Goal: Book appointment/travel/reservation

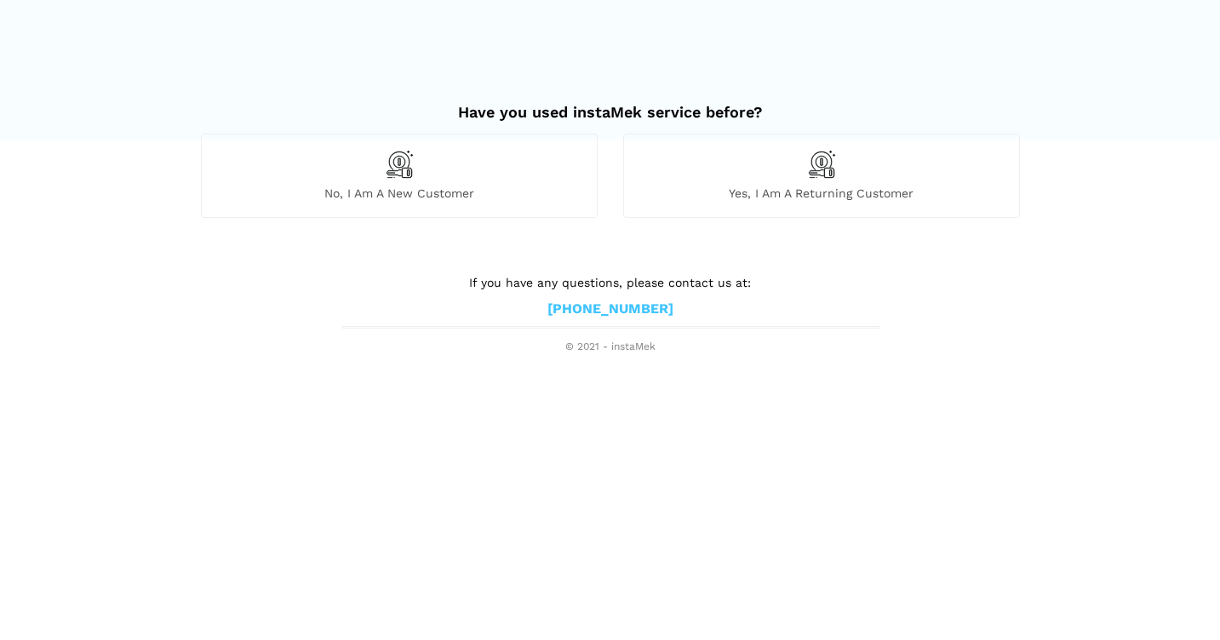
click at [652, 169] on div "Yes, I am a returning customer" at bounding box center [821, 175] width 397 height 83
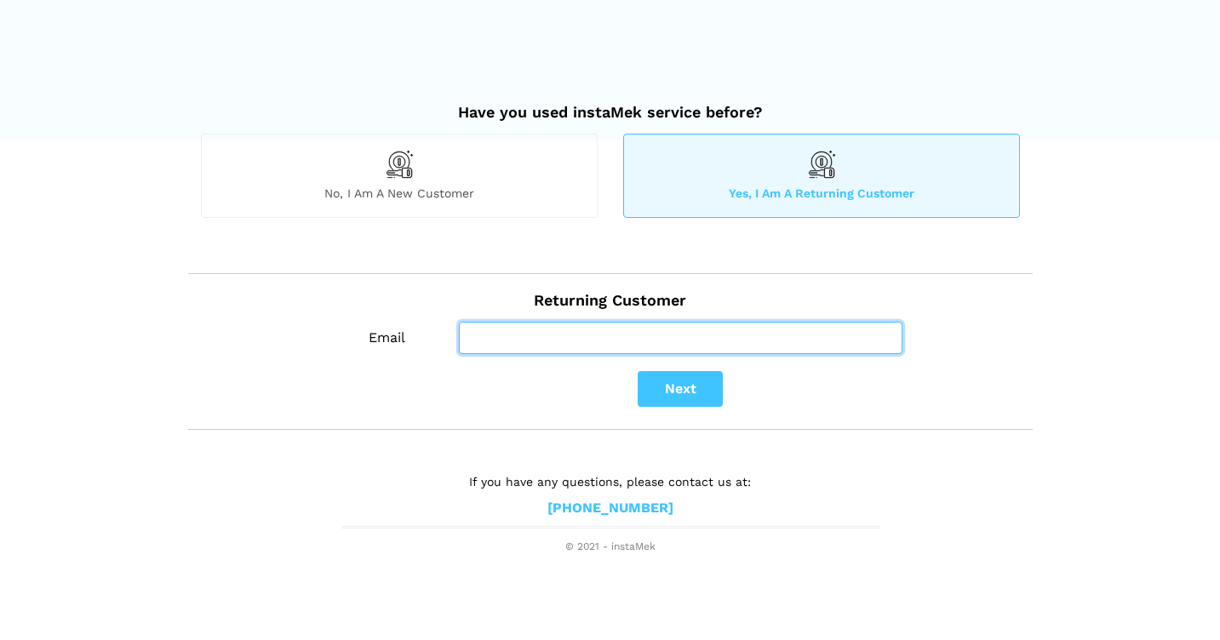
click at [552, 344] on input "Email" at bounding box center [680, 338] width 443 height 32
type input "[EMAIL_ADDRESS][DOMAIN_NAME]"
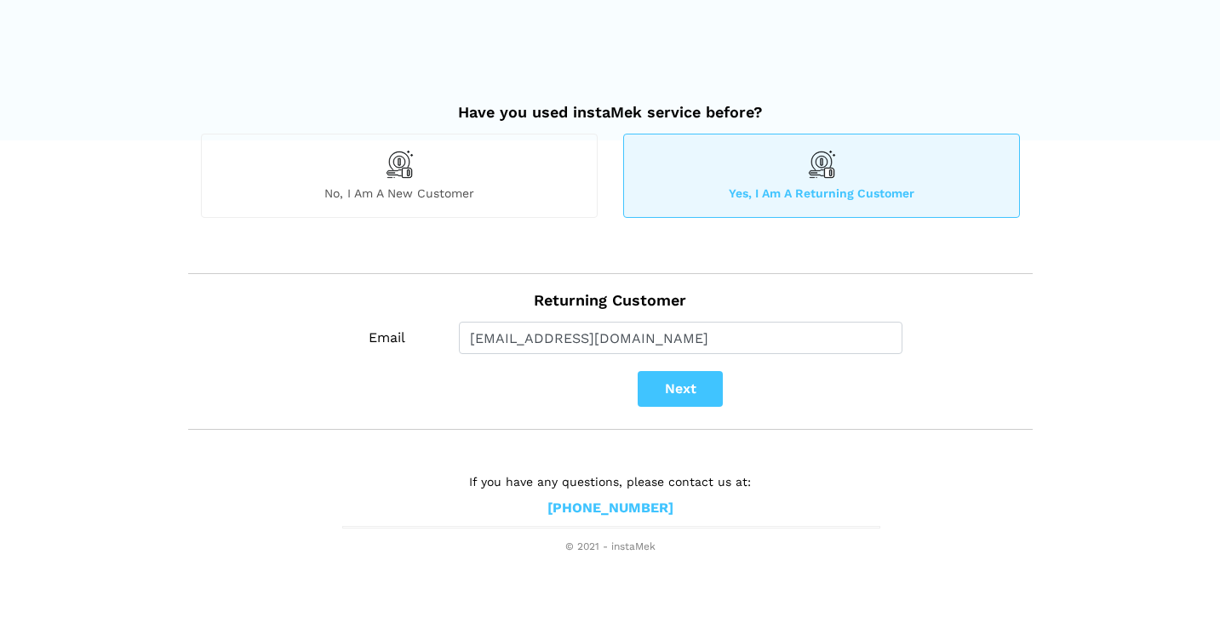
click at [669, 387] on button "Next" at bounding box center [680, 389] width 85 height 36
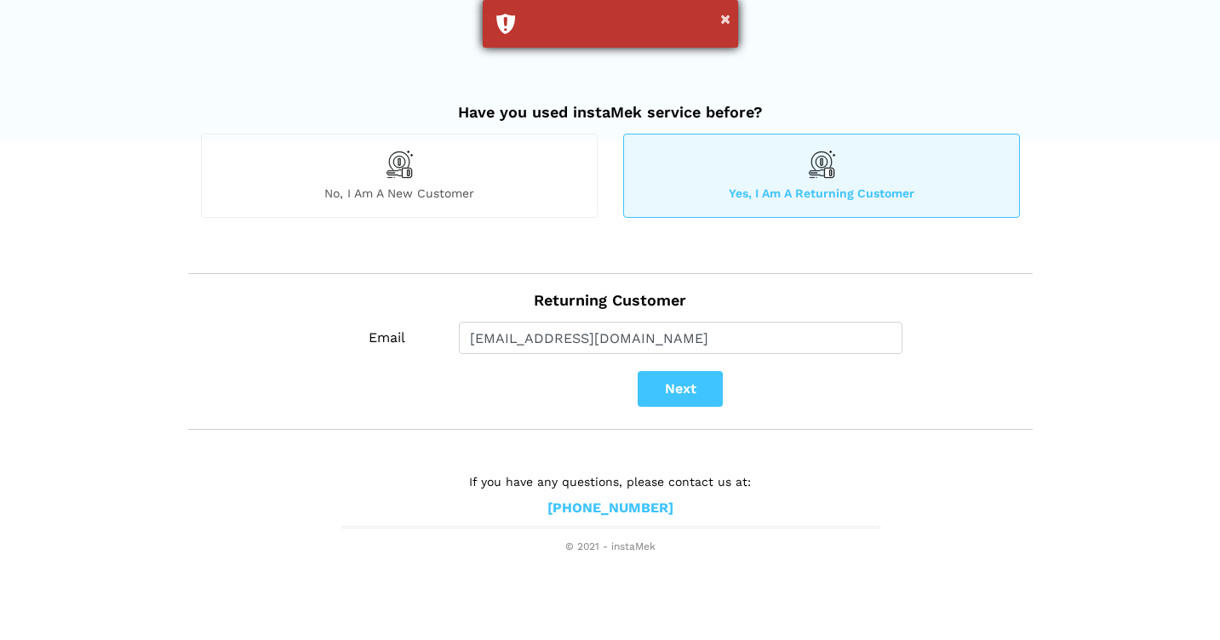
click at [618, 30] on div "×" at bounding box center [610, 24] width 255 height 48
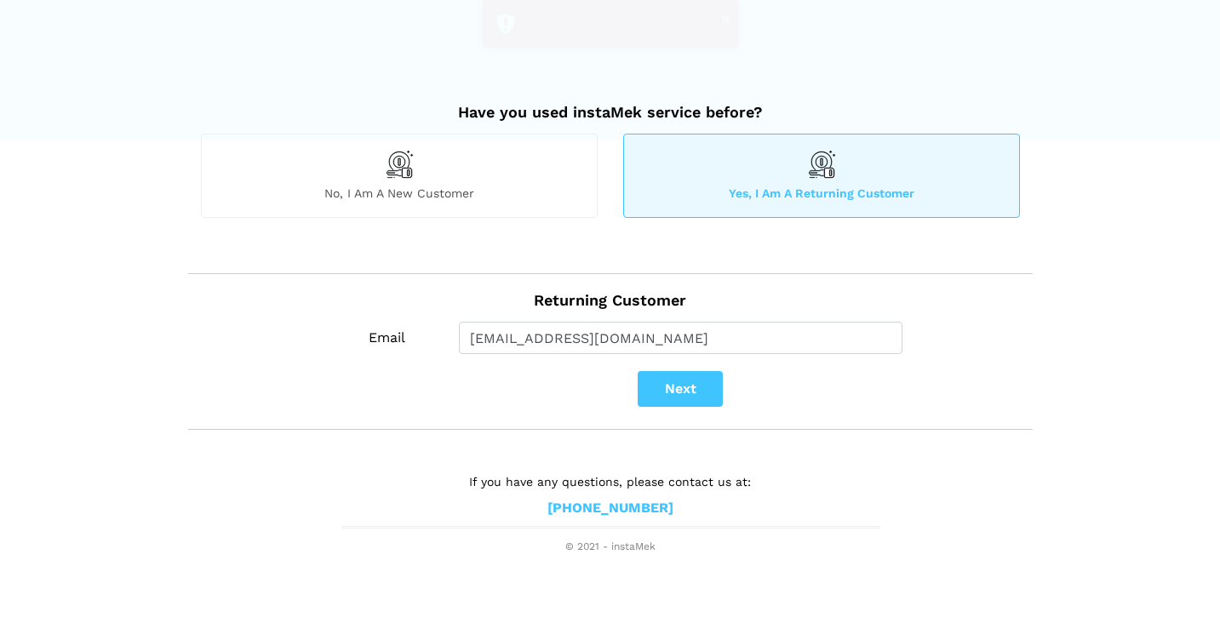
click at [618, 30] on div at bounding box center [610, 21] width 868 height 43
click at [680, 375] on button "Next" at bounding box center [680, 389] width 85 height 36
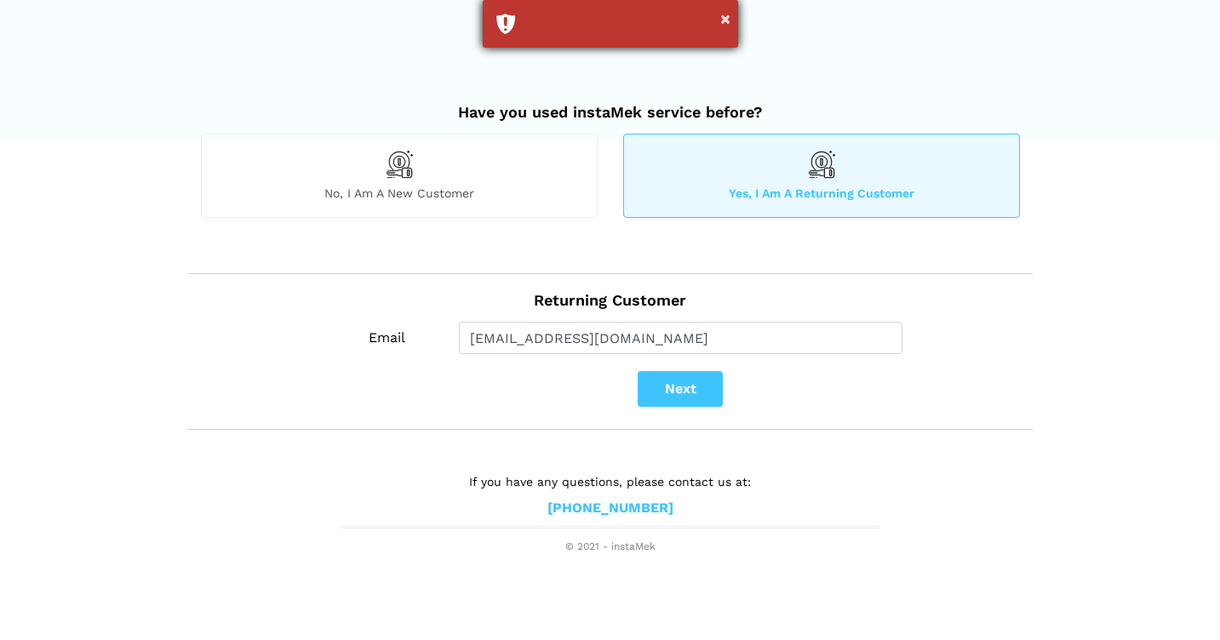
click at [587, 14] on div "×" at bounding box center [610, 24] width 255 height 48
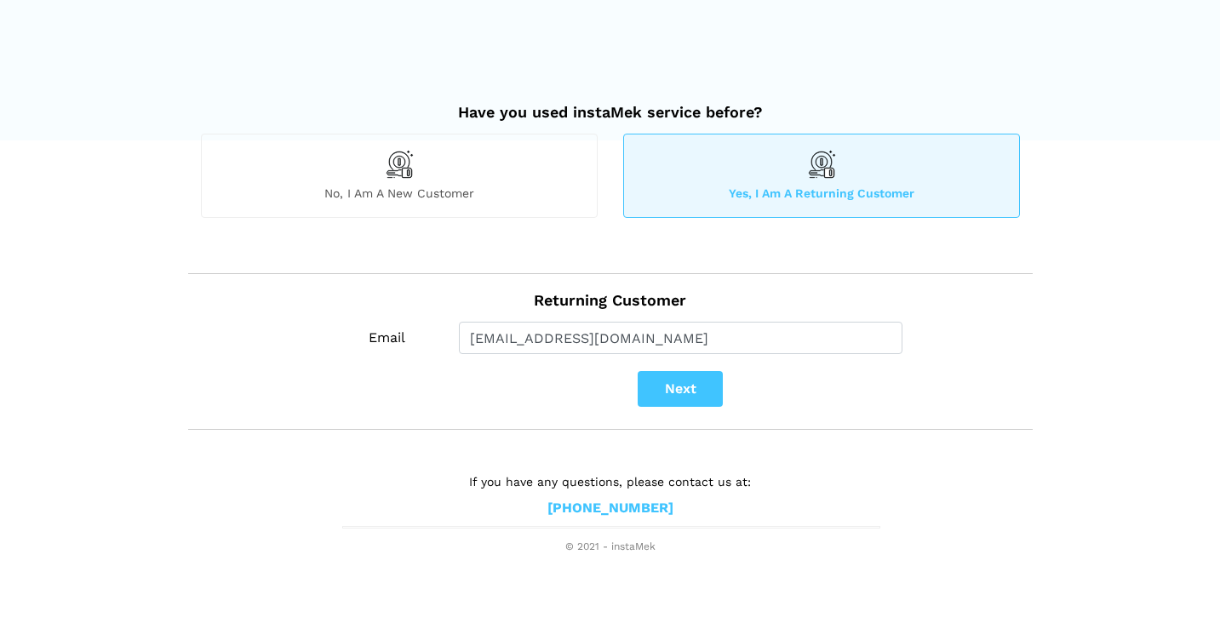
click at [456, 192] on span "No, I am a new customer" at bounding box center [399, 193] width 395 height 15
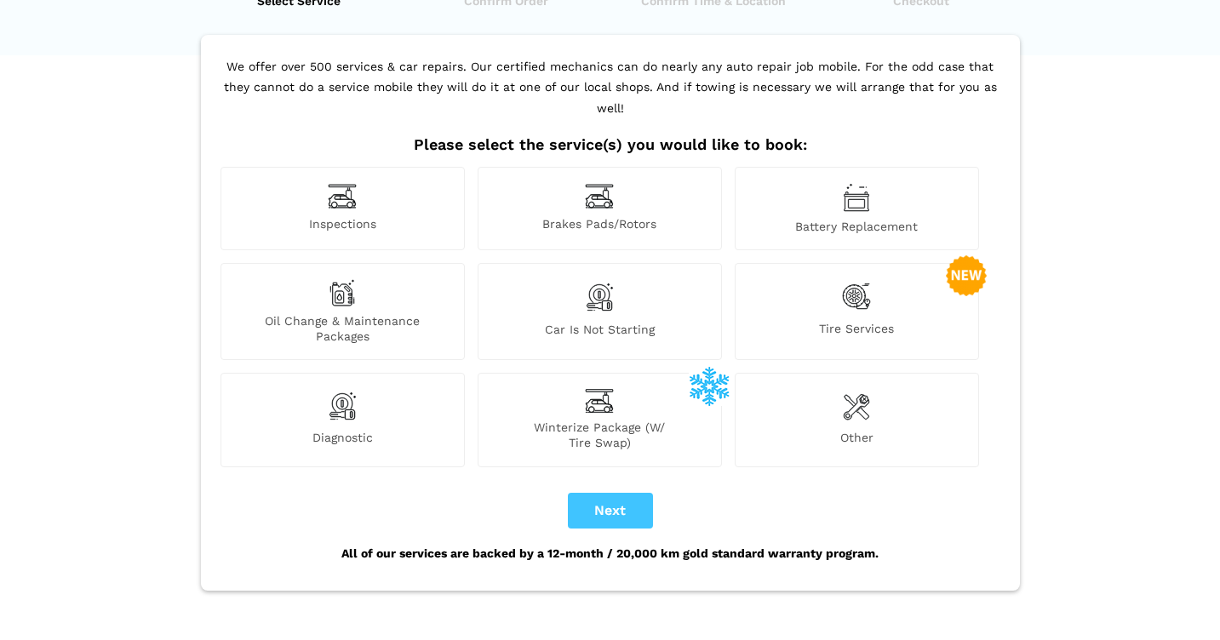
scroll to position [88, 0]
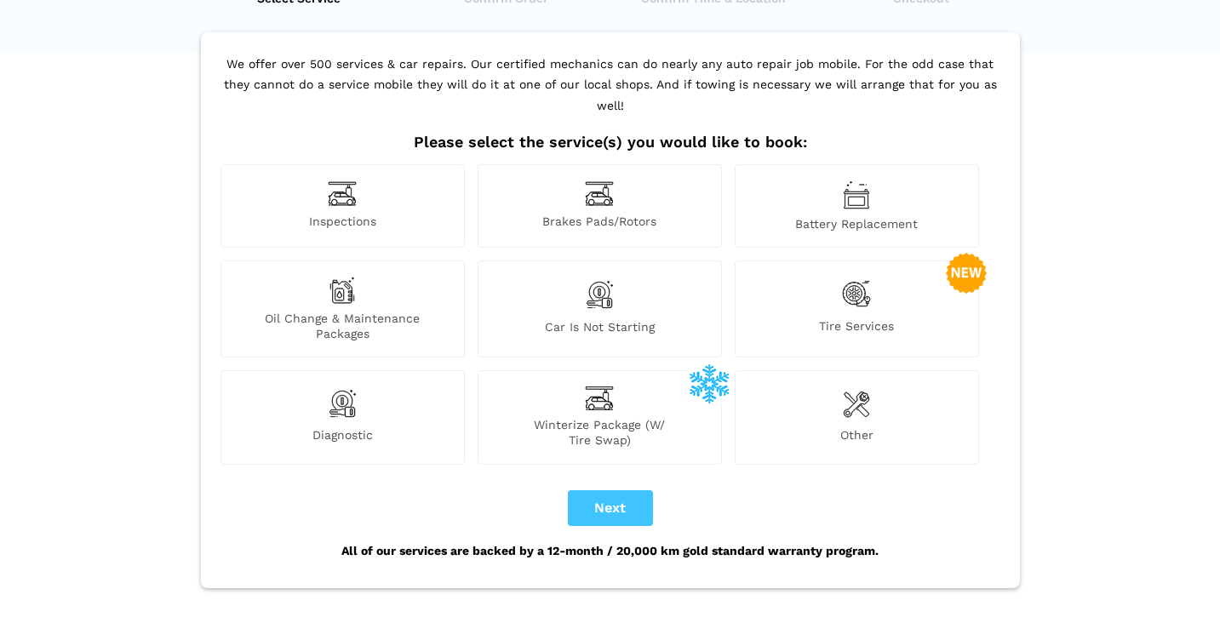
click at [391, 214] on span "Inspections" at bounding box center [342, 223] width 243 height 18
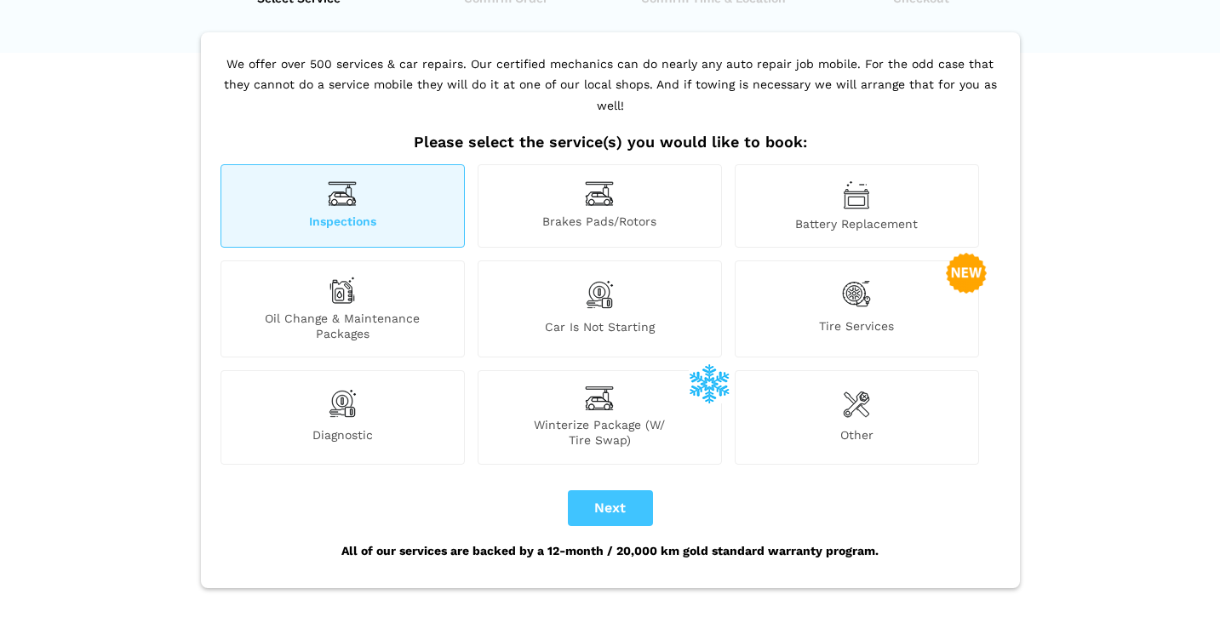
click at [621, 490] on button "Next" at bounding box center [610, 508] width 85 height 36
checkbox input "true"
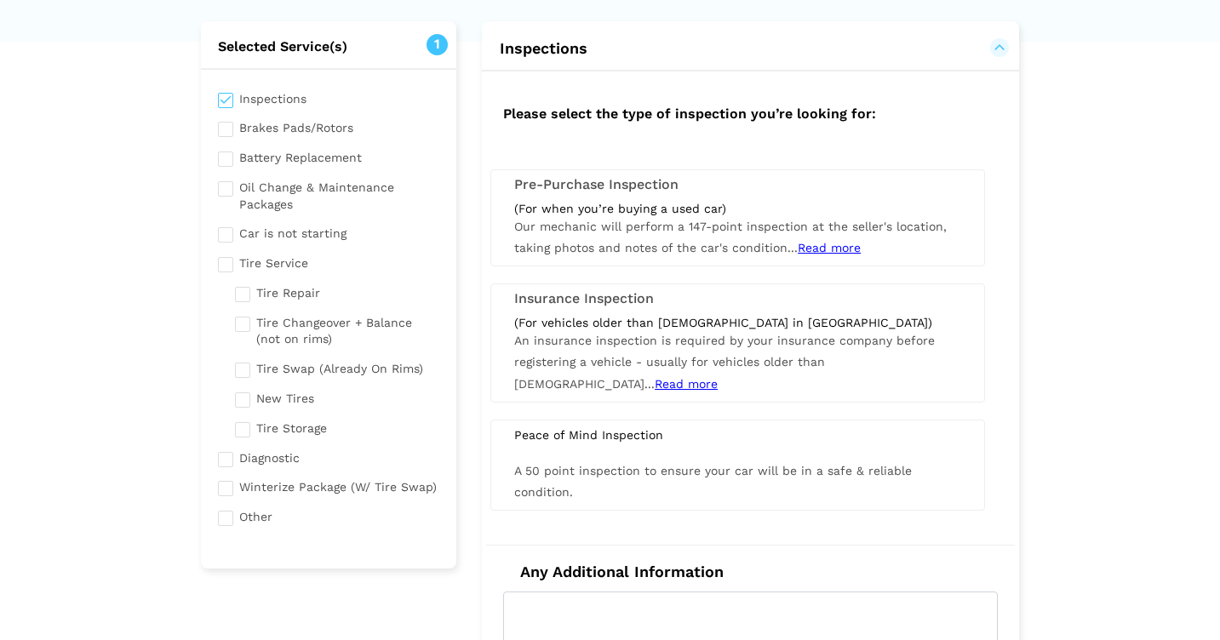
scroll to position [102, 0]
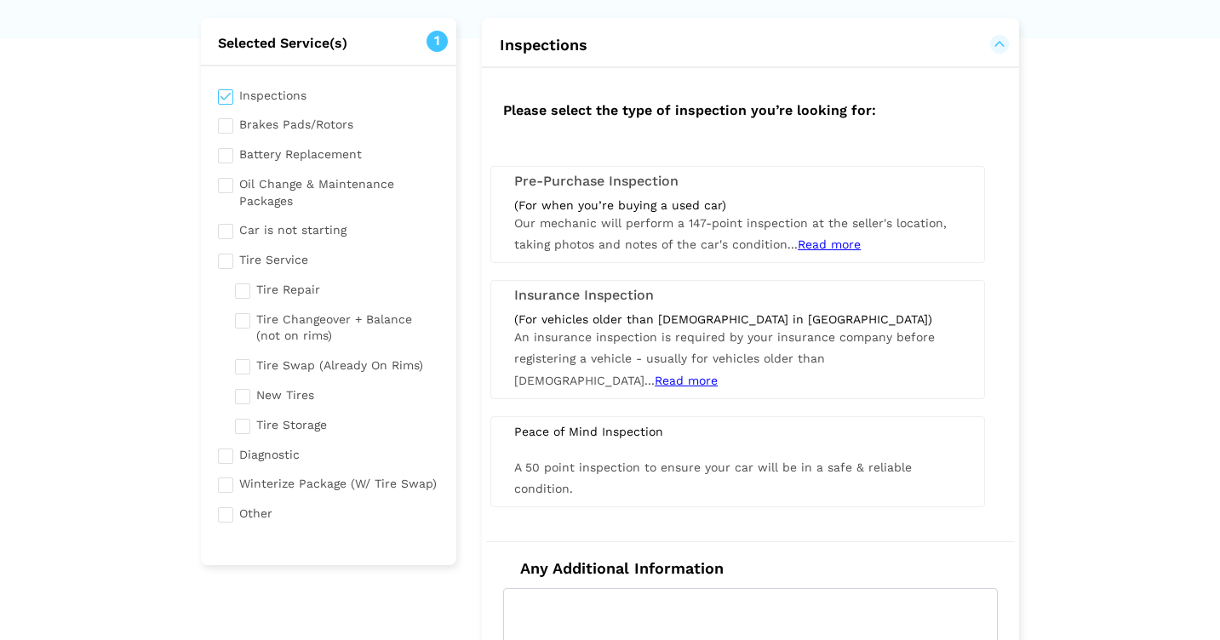
click at [718, 374] on span "Read more" at bounding box center [686, 381] width 63 height 14
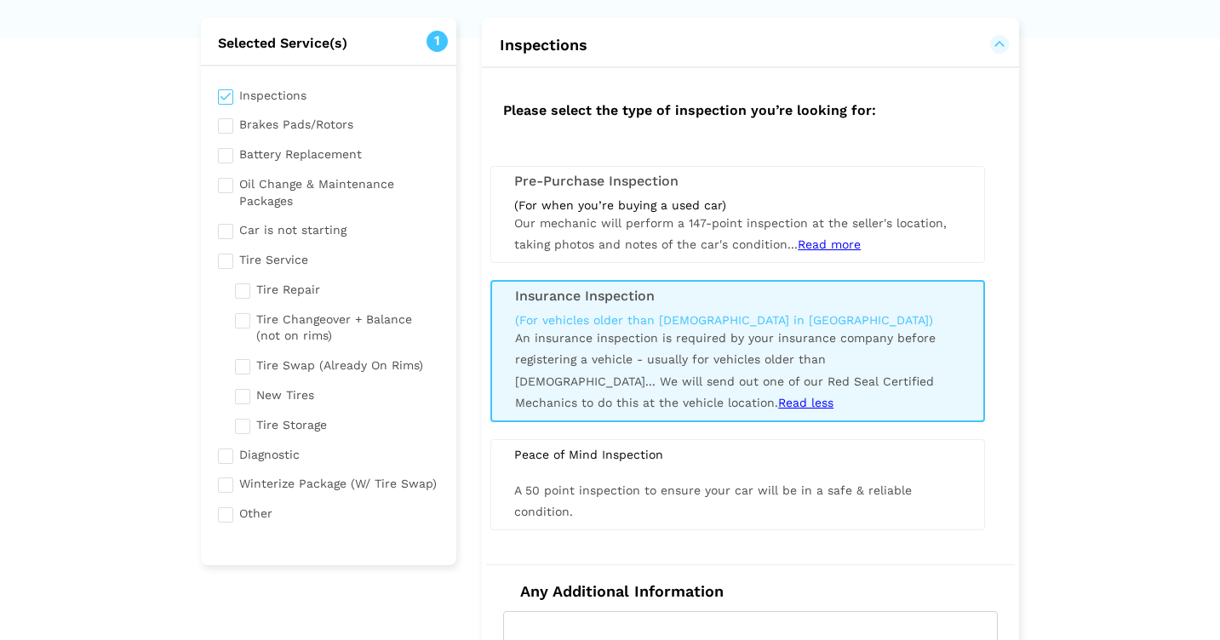
scroll to position [164, 0]
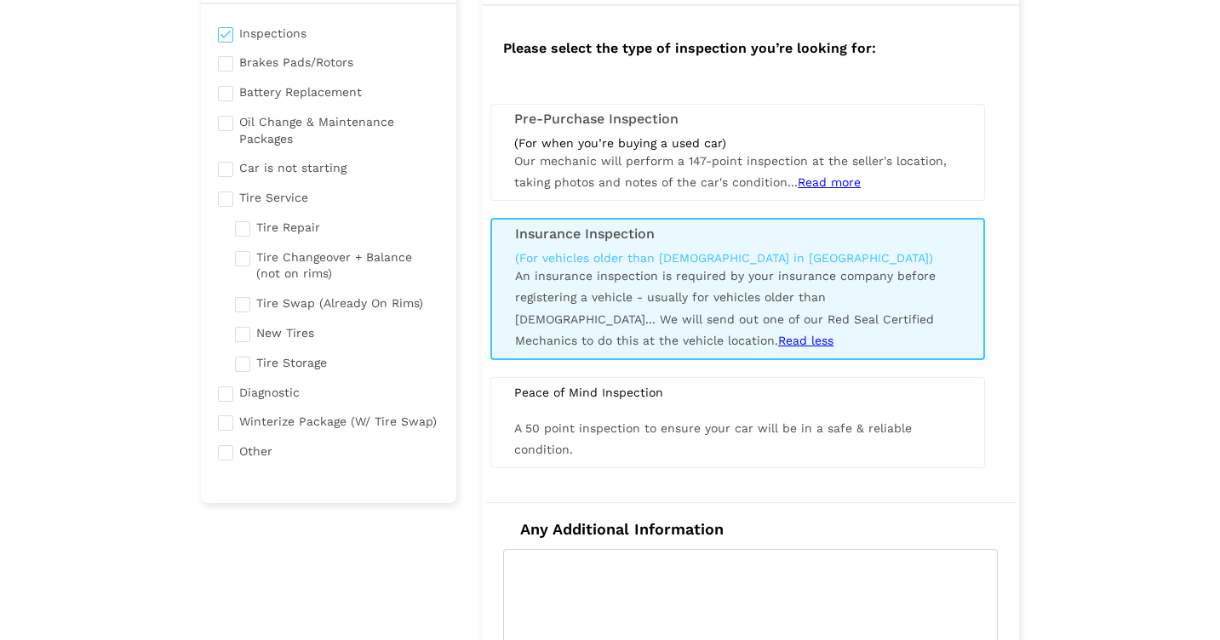
click at [902, 195] on div "Pre-Purchase Inspection (For when you’re buying a used car) Our mechanic will p…" at bounding box center [737, 152] width 495 height 97
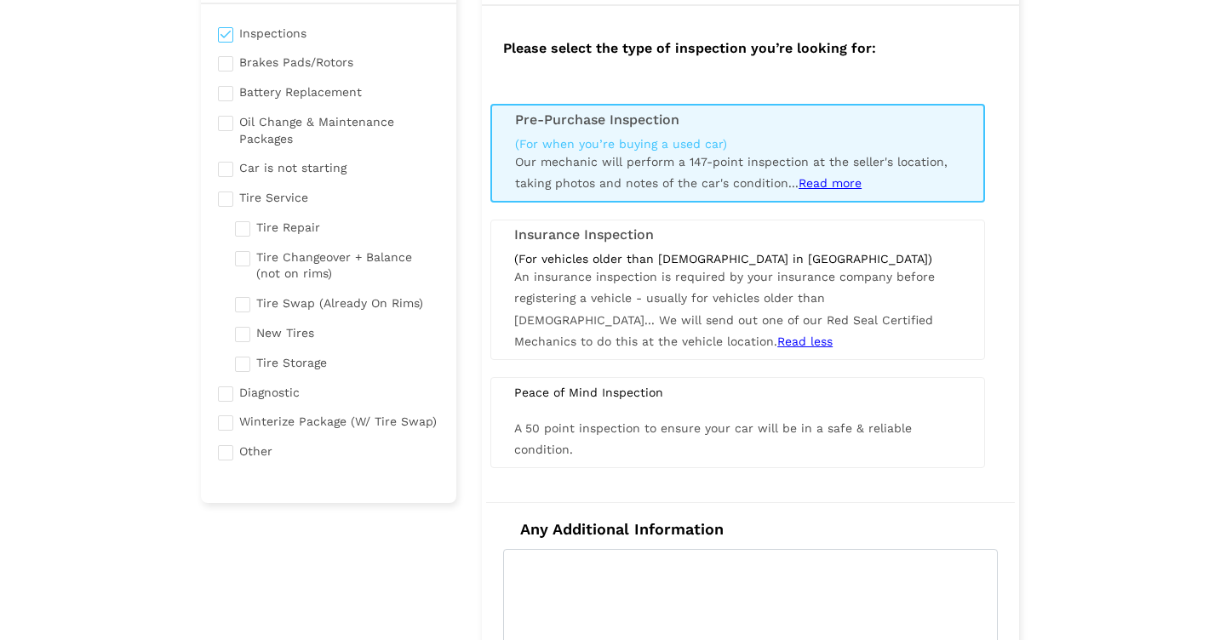
click at [909, 255] on div "(For vehicles older than [DEMOGRAPHIC_DATA] in [GEOGRAPHIC_DATA])" at bounding box center [737, 258] width 447 height 15
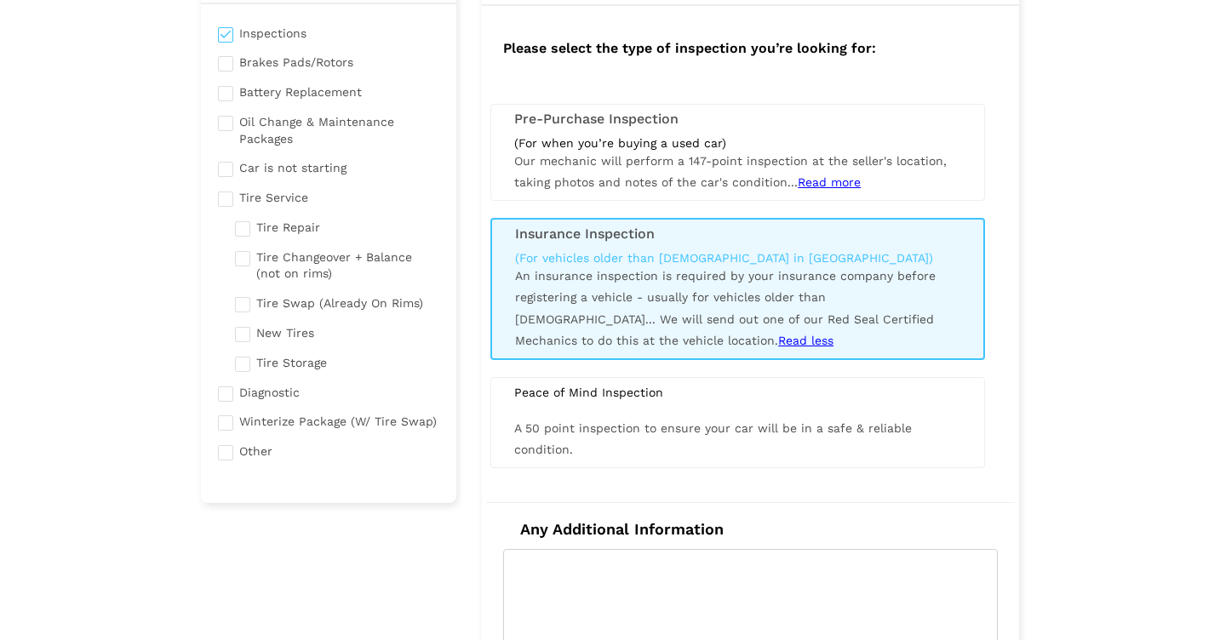
click at [843, 180] on span "Read more" at bounding box center [829, 182] width 63 height 14
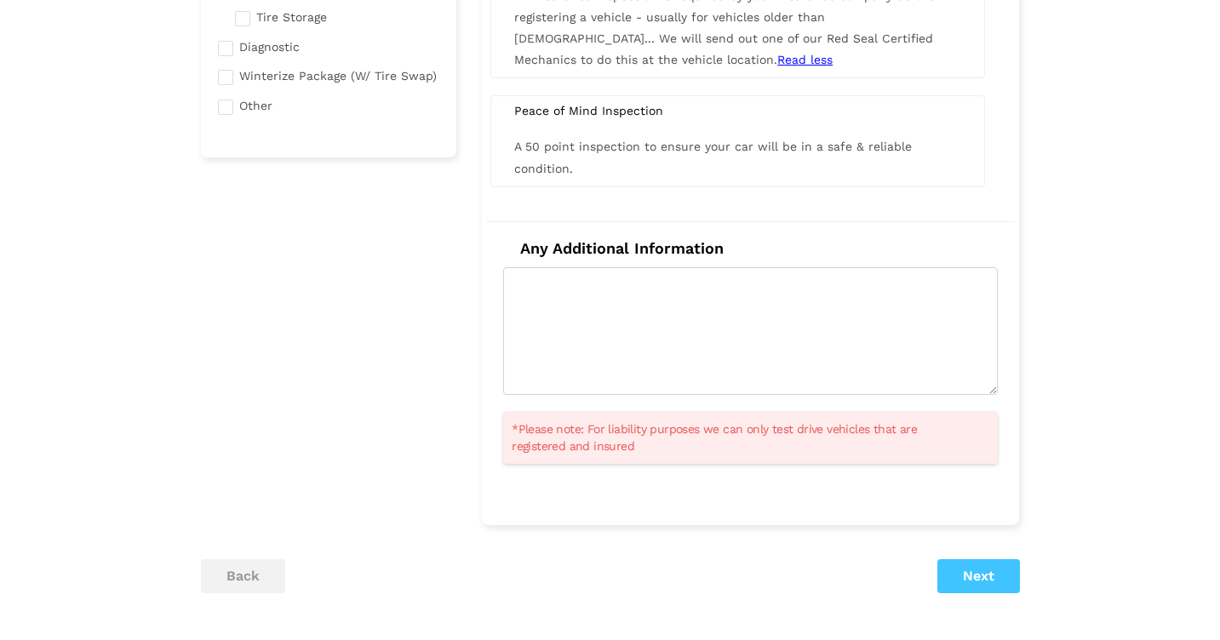
scroll to position [510, 0]
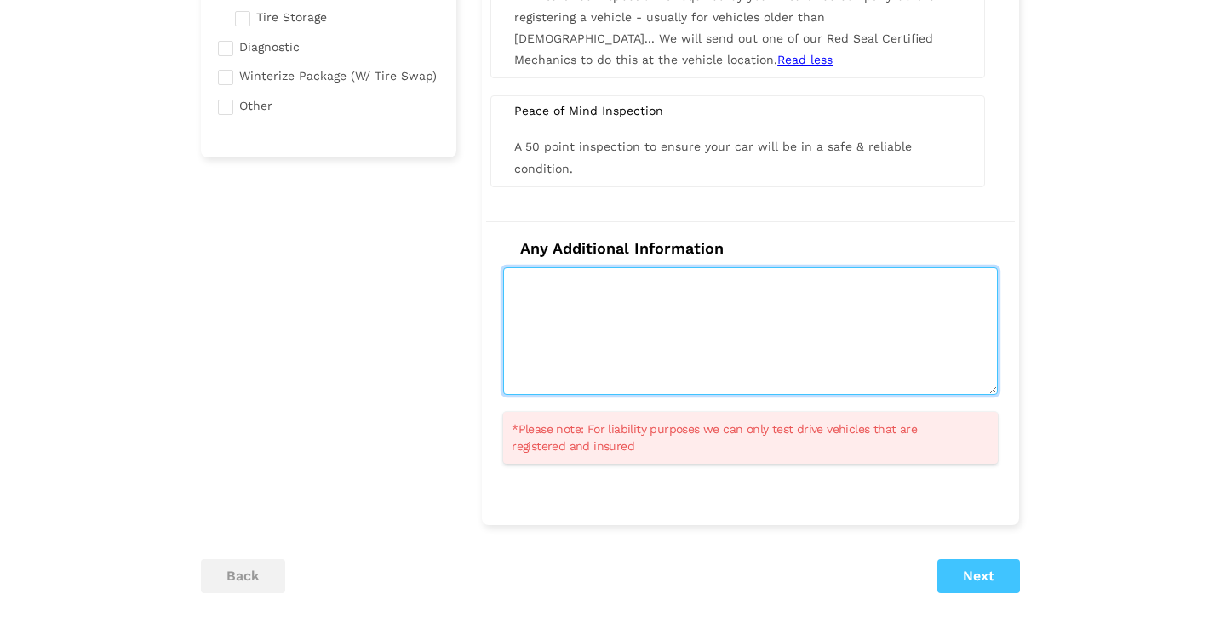
click at [803, 291] on textarea at bounding box center [750, 331] width 495 height 128
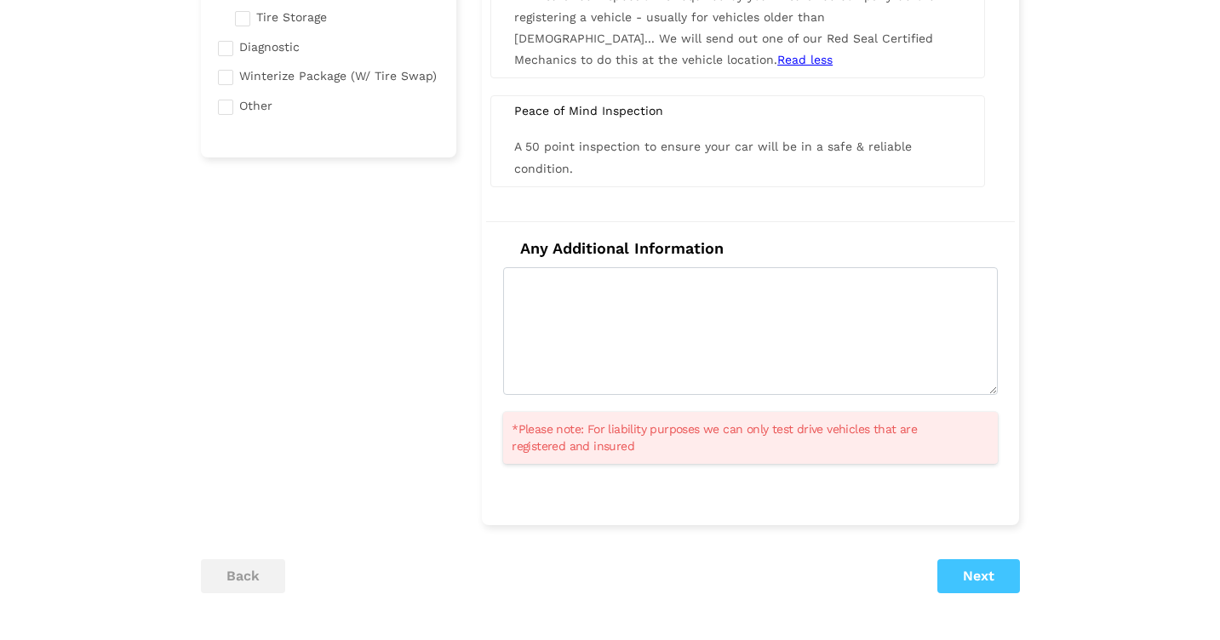
click at [985, 559] on button "Next" at bounding box center [978, 576] width 83 height 34
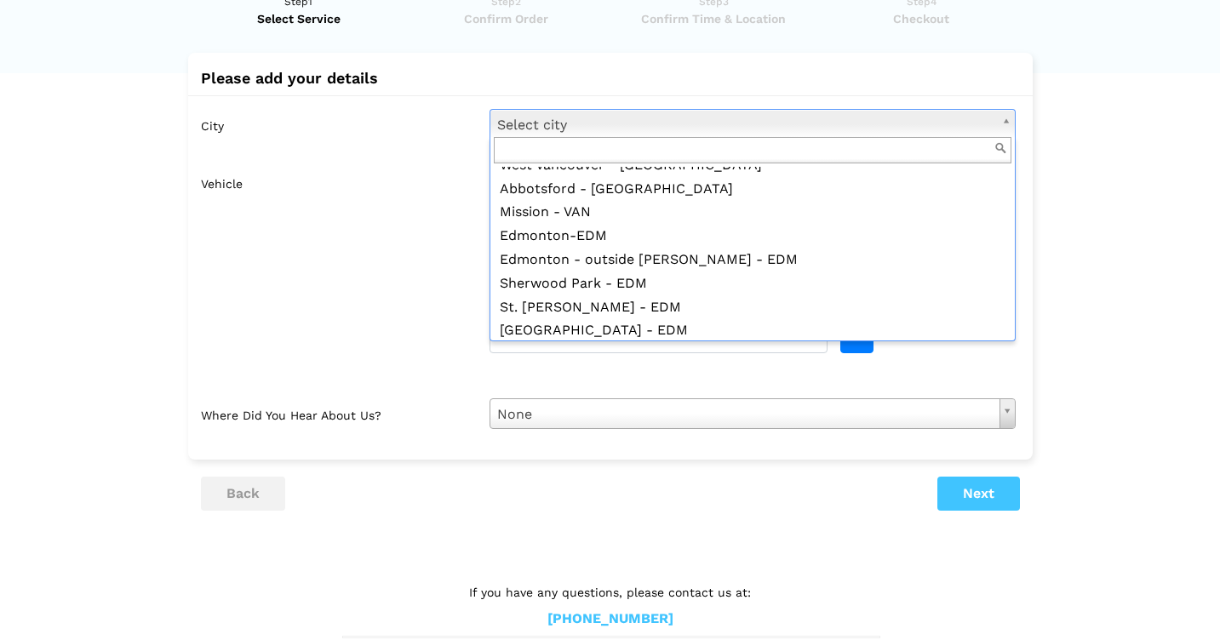
scroll to position [342, 0]
